Goal: Transaction & Acquisition: Book appointment/travel/reservation

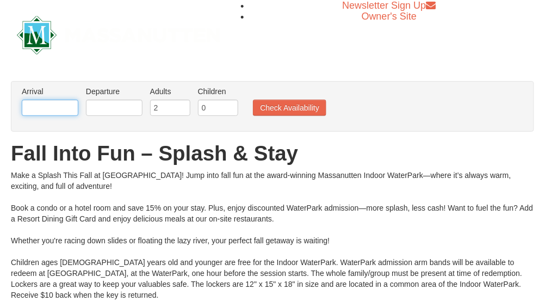
click at [54, 113] on input "text" at bounding box center [50, 108] width 57 height 16
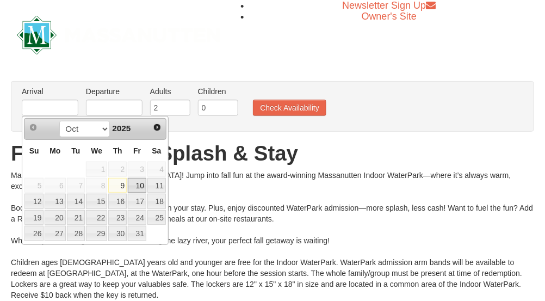
click at [142, 185] on link "10" at bounding box center [137, 185] width 19 height 15
type input "[DATE]"
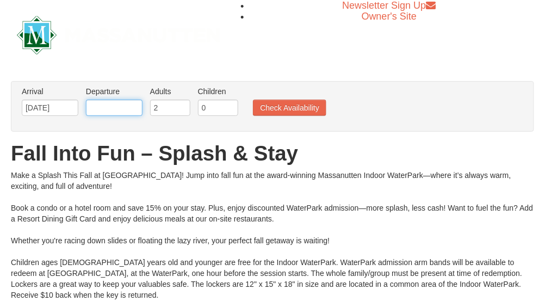
click at [128, 111] on input "text" at bounding box center [114, 108] width 57 height 16
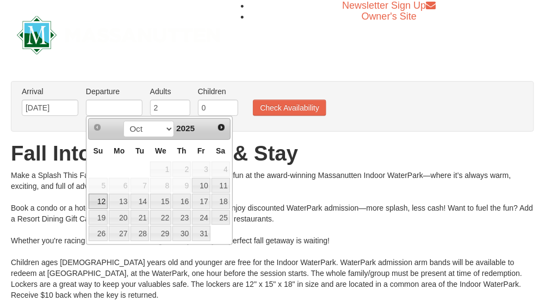
click at [99, 203] on link "12" at bounding box center [98, 201] width 19 height 15
type input "[DATE]"
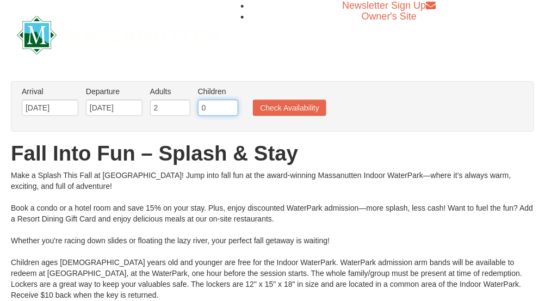
click at [208, 114] on input "0" at bounding box center [218, 108] width 40 height 16
click at [229, 105] on input "1" at bounding box center [218, 108] width 40 height 16
type input "2"
click at [229, 105] on input "2" at bounding box center [218, 108] width 40 height 16
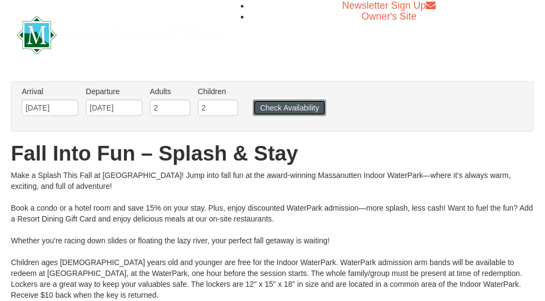
click at [291, 109] on button "Check Availability" at bounding box center [289, 108] width 73 height 16
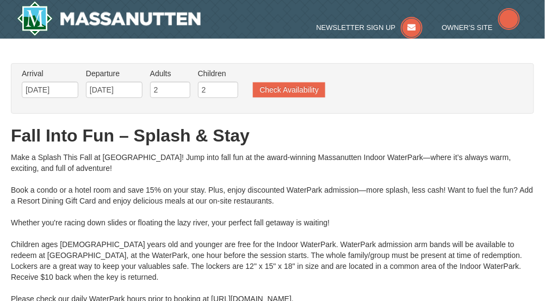
type input "[DATE]"
type input "10/11/2025"
type input "[DATE]"
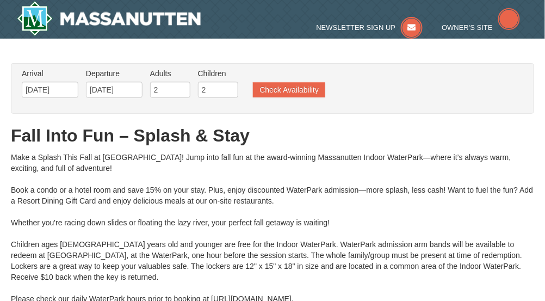
type input "[DATE]"
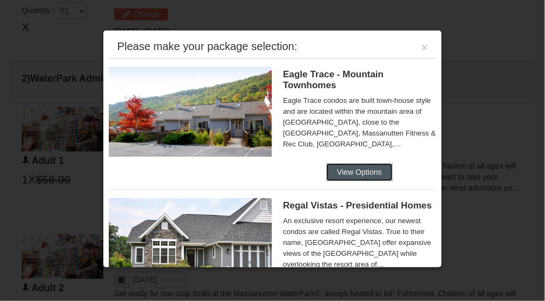
click at [347, 171] on button "View Options" at bounding box center [360, 171] width 66 height 17
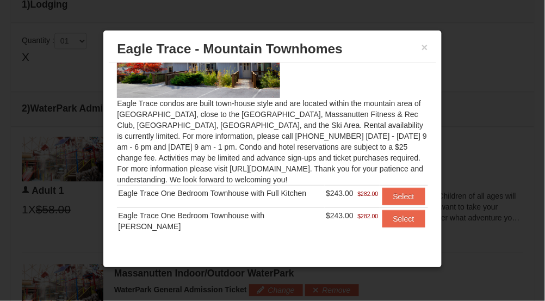
scroll to position [432, 0]
click at [484, 133] on div at bounding box center [272, 150] width 545 height 301
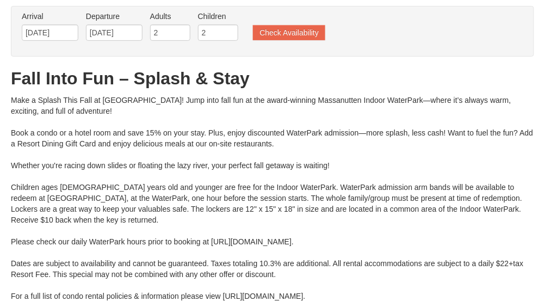
scroll to position [0, 0]
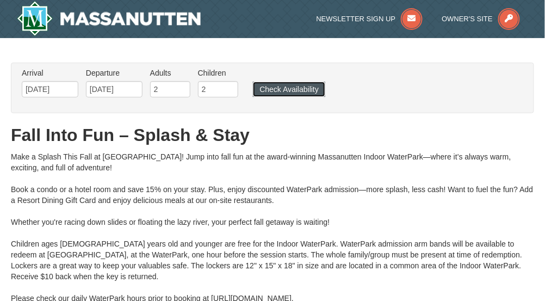
click at [273, 85] on button "Check Availability" at bounding box center [289, 89] width 72 height 15
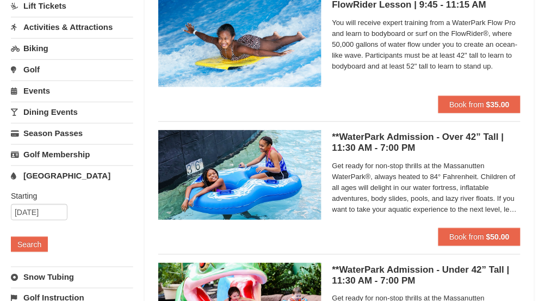
scroll to position [131, 0]
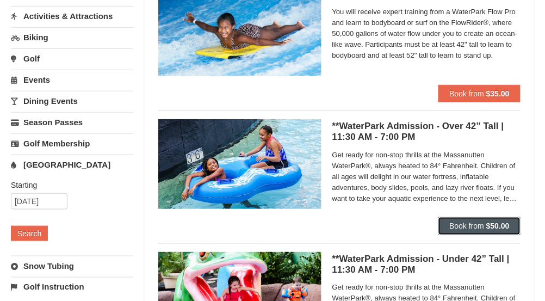
click at [474, 229] on span "Book from" at bounding box center [467, 226] width 35 height 9
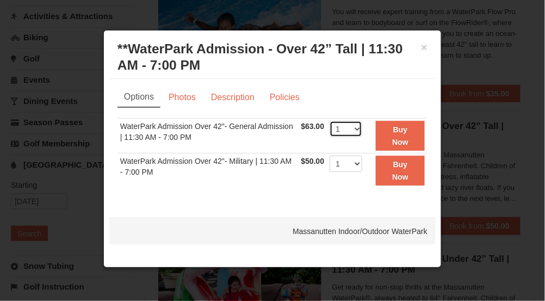
click at [354, 130] on select "1 2 3 4 5 6 7 8 9 10 11 12 13 14 15 16 17 18 19 20 21 22" at bounding box center [346, 129] width 33 height 16
select select "4"
click at [330, 121] on select "1 2 3 4 5 6 7 8 9 10 11 12 13 14 15 16 17 18 19 20 21 22" at bounding box center [346, 129] width 33 height 16
click at [423, 47] on button "×" at bounding box center [424, 47] width 7 height 11
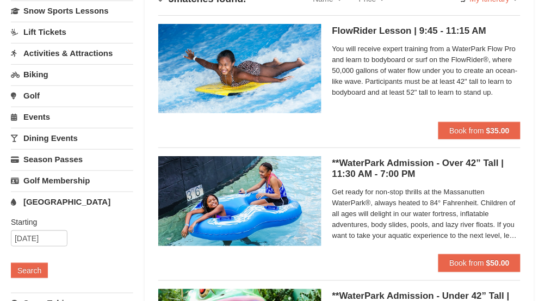
scroll to position [0, 0]
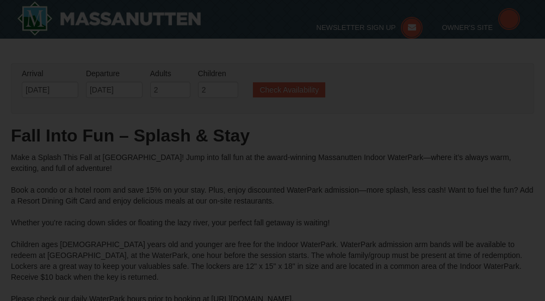
scroll to position [135, 0]
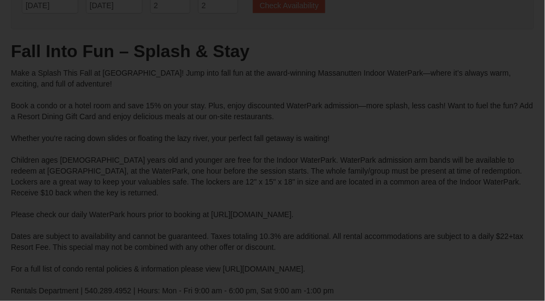
type input "[DATE]"
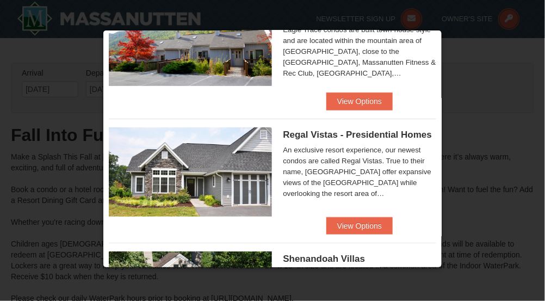
scroll to position [72, 0]
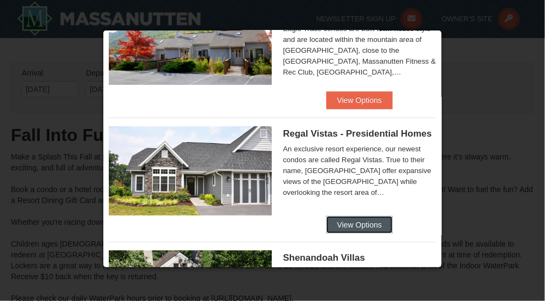
click at [352, 228] on button "View Options" at bounding box center [360, 224] width 66 height 17
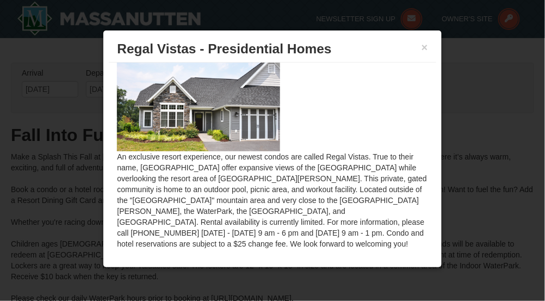
scroll to position [0, 0]
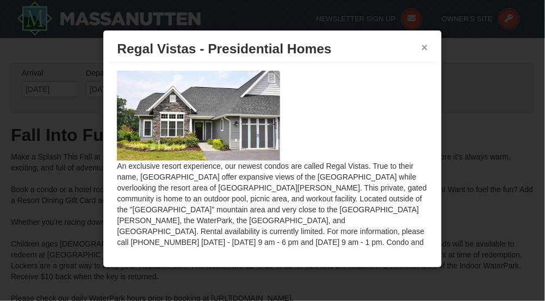
click at [425, 47] on button "×" at bounding box center [425, 47] width 7 height 11
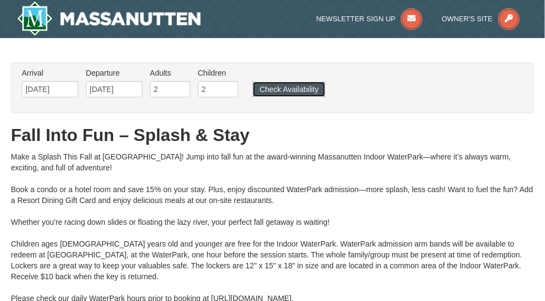
click at [305, 82] on button "Check Availability" at bounding box center [289, 89] width 72 height 15
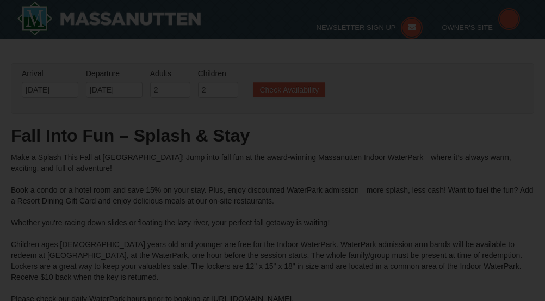
type input "[DATE]"
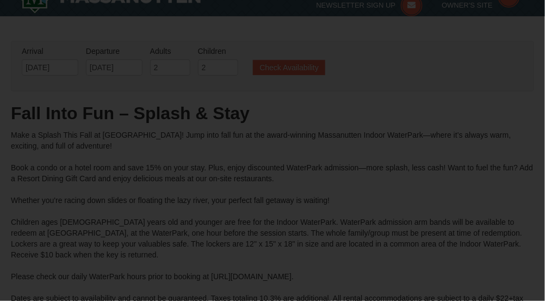
type input "[DATE]"
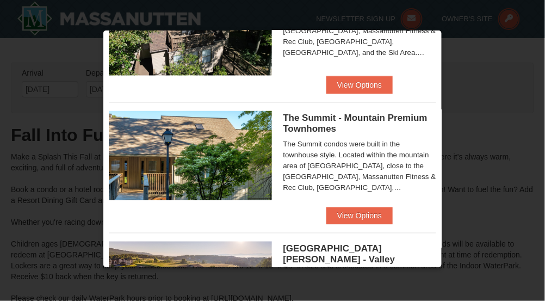
scroll to position [336, 0]
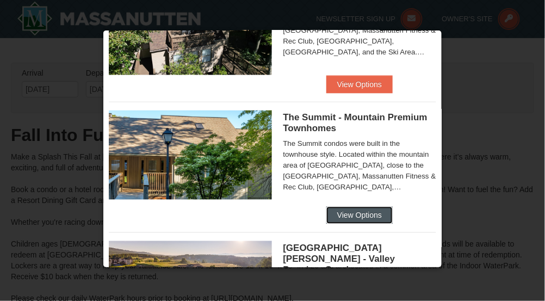
click at [362, 214] on button "View Options" at bounding box center [360, 215] width 66 height 17
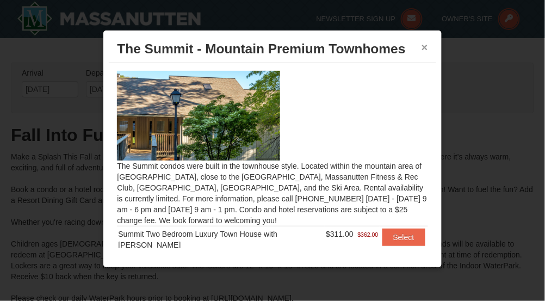
click at [424, 46] on button "×" at bounding box center [425, 47] width 7 height 11
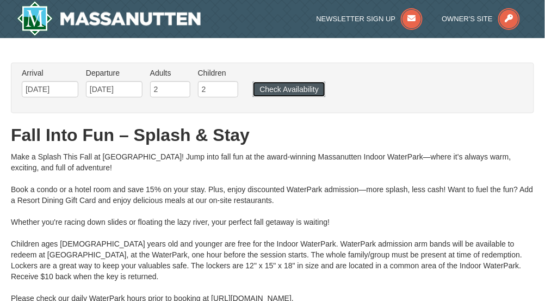
click at [304, 90] on button "Check Availability" at bounding box center [289, 89] width 72 height 15
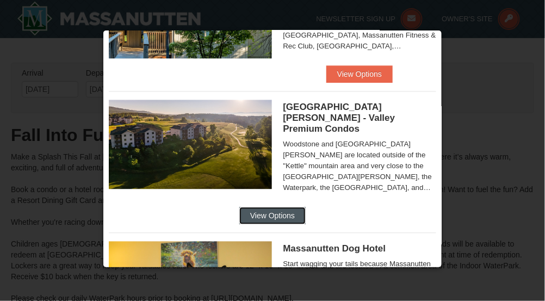
click at [306, 212] on button "View Options" at bounding box center [272, 215] width 66 height 17
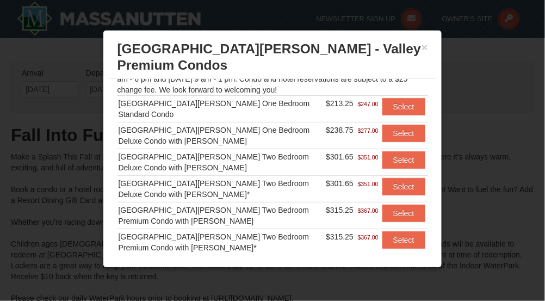
scroll to position [152, 0]
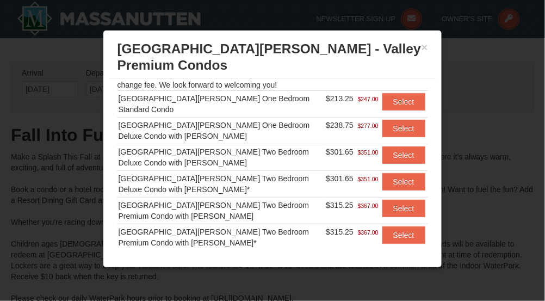
click at [251, 146] on div "[GEOGRAPHIC_DATA][PERSON_NAME] Two Bedroom Deluxe Condo with [PERSON_NAME]" at bounding box center [221, 157] width 206 height 22
click at [249, 146] on div "[GEOGRAPHIC_DATA][PERSON_NAME] Two Bedroom Deluxe Condo with [PERSON_NAME]" at bounding box center [221, 157] width 206 height 22
click at [424, 48] on button "×" at bounding box center [425, 47] width 7 height 11
